Goal: Find specific page/section: Find specific page/section

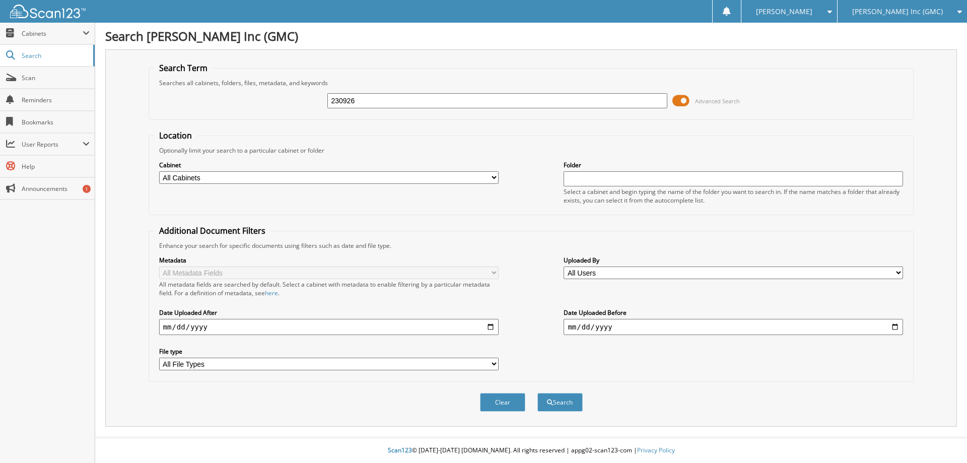
type input "230926"
click at [537, 393] on button "Search" at bounding box center [559, 402] width 45 height 19
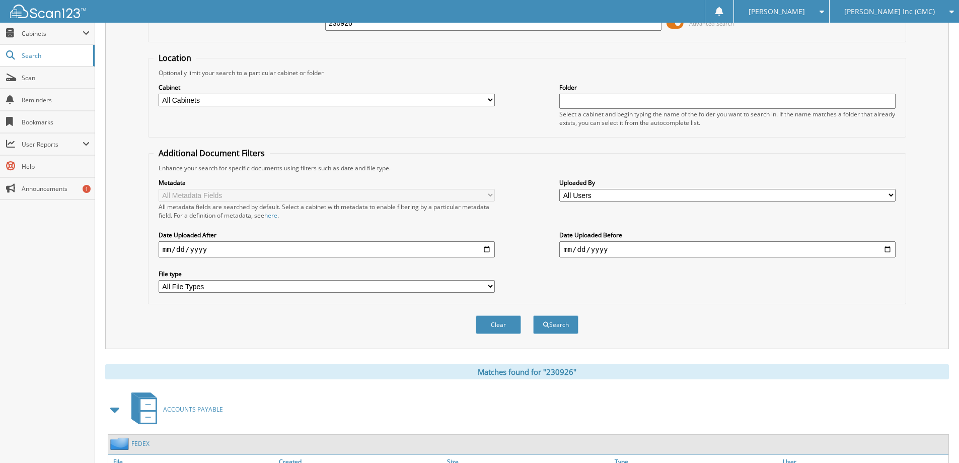
scroll to position [178, 0]
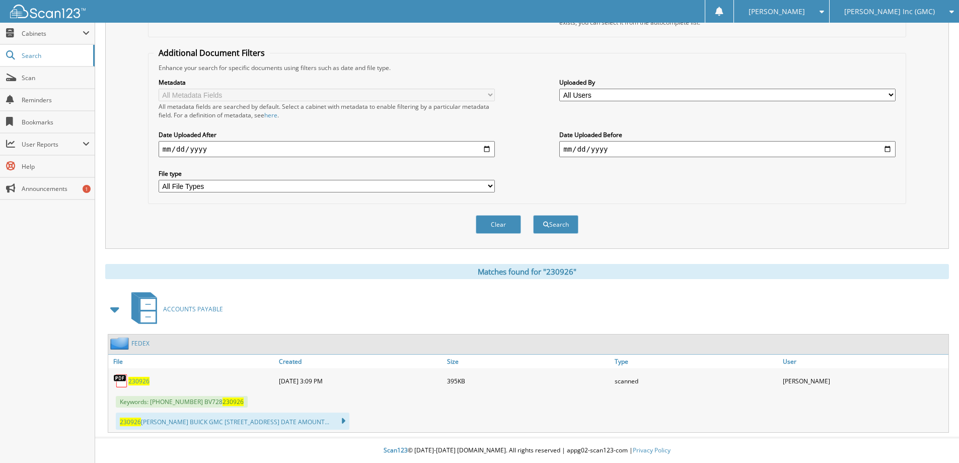
click at [142, 382] on span "230926" at bounding box center [138, 381] width 21 height 9
click at [805, 12] on span "[PERSON_NAME]" at bounding box center [777, 12] width 56 height 6
click at [829, 48] on link "Logout" at bounding box center [781, 49] width 95 height 18
